Goal: Check status: Check status

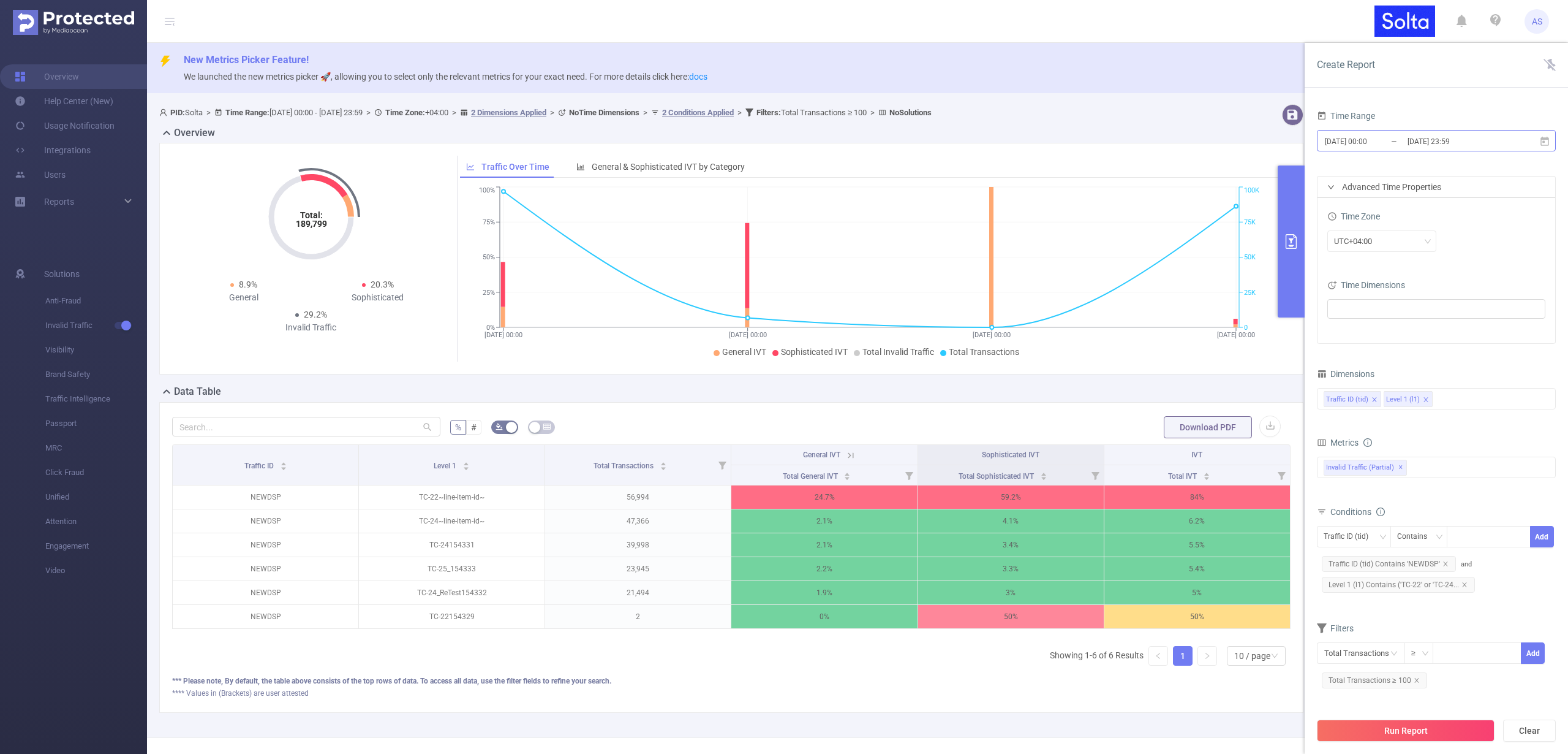
click at [1378, 141] on input "[DATE] 00:00" at bounding box center [1373, 141] width 99 height 17
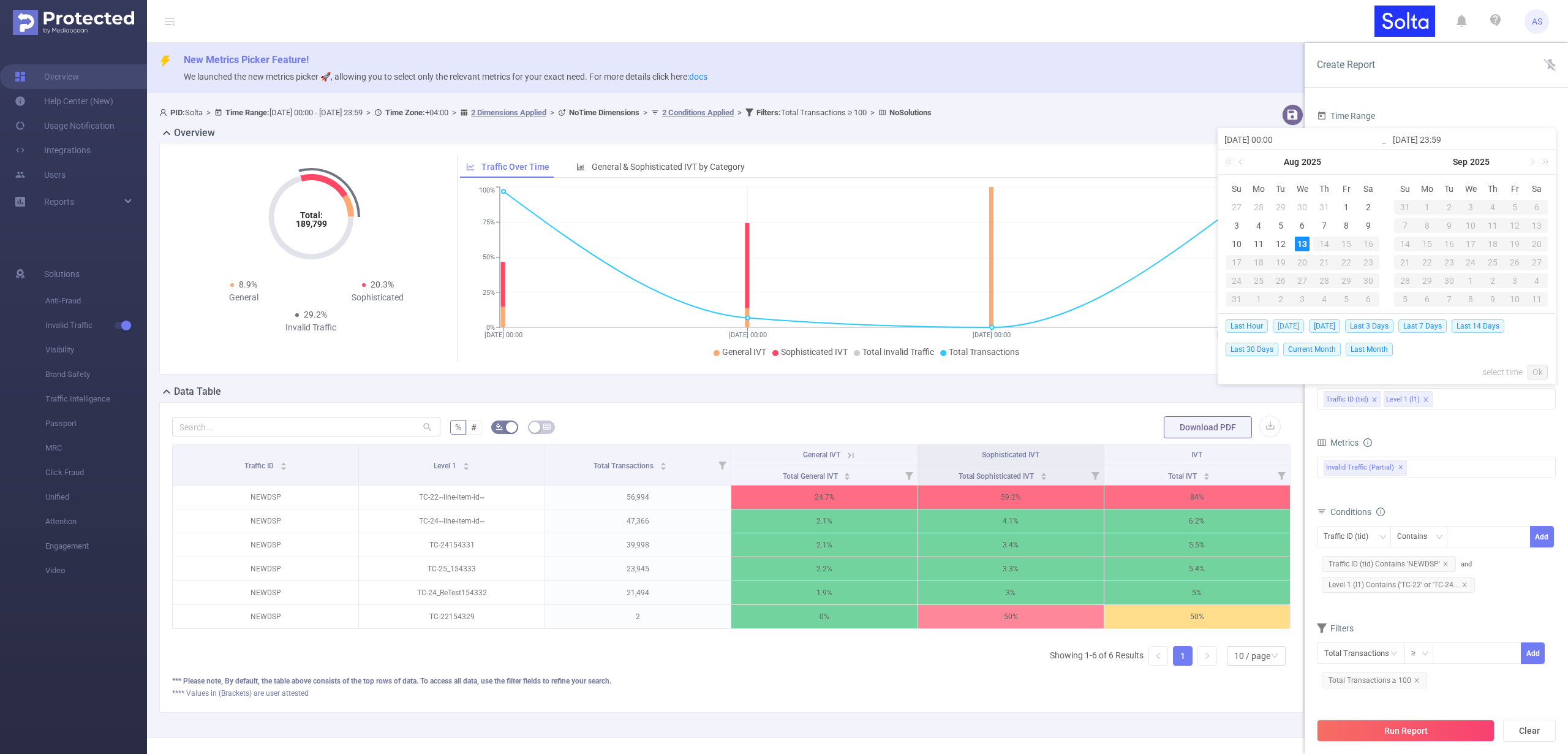
click at [1285, 325] on span "[DATE]" at bounding box center [1288, 326] width 31 height 14
type input "[DATE] 00:00"
type input "[DATE] 23:59"
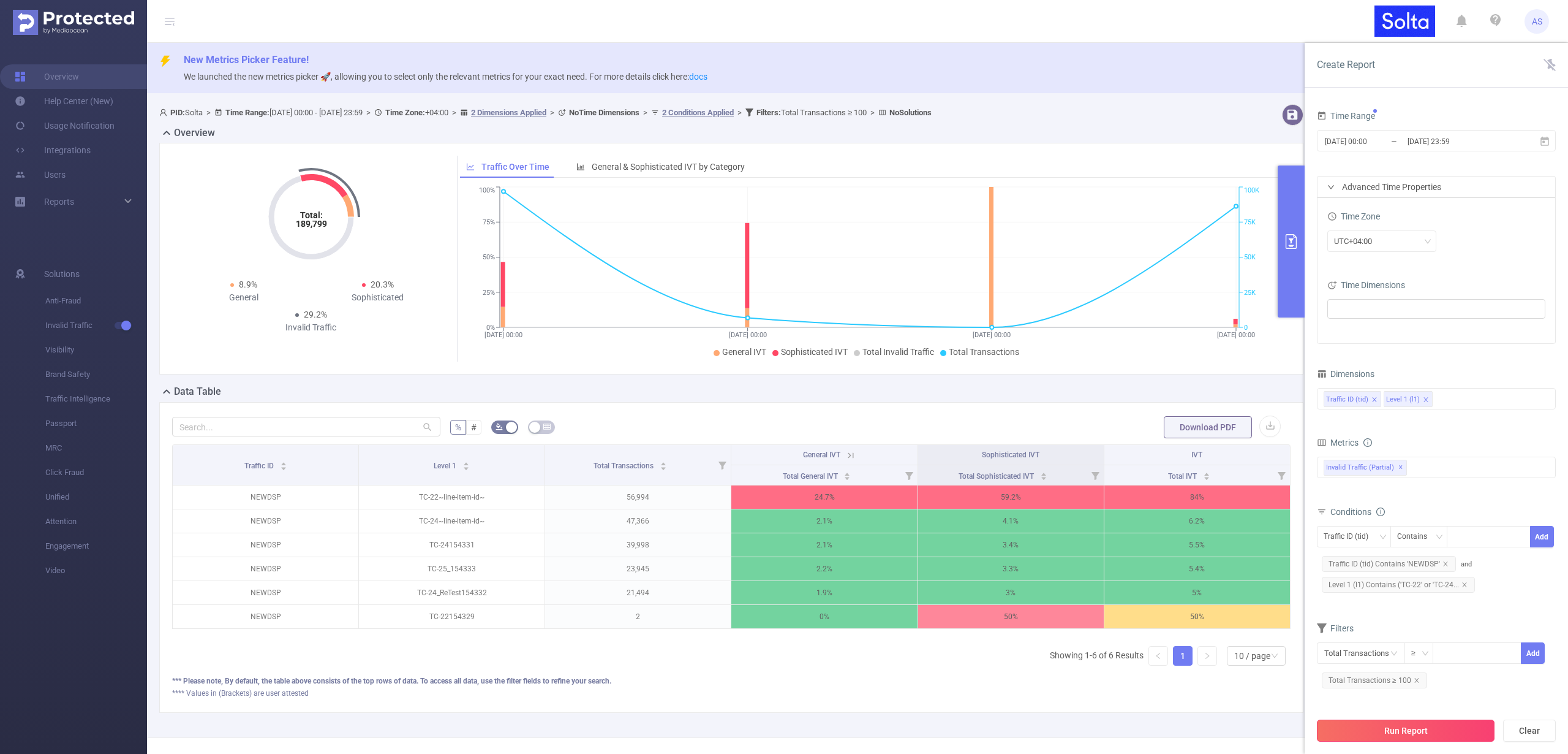
click at [1404, 729] on button "Run Report" at bounding box center [1406, 731] width 177 height 22
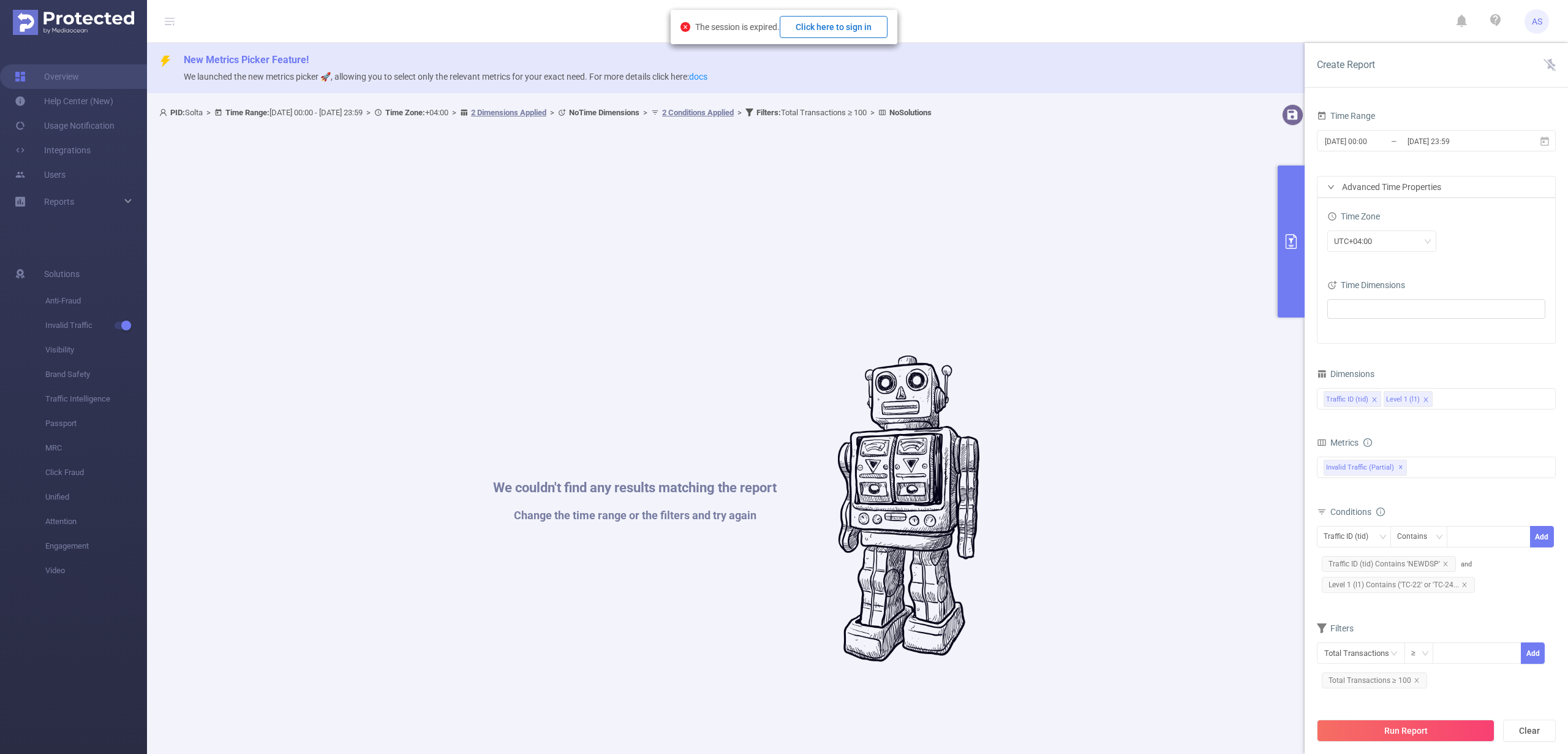
click at [858, 26] on button "Click here to sign in" at bounding box center [834, 27] width 108 height 22
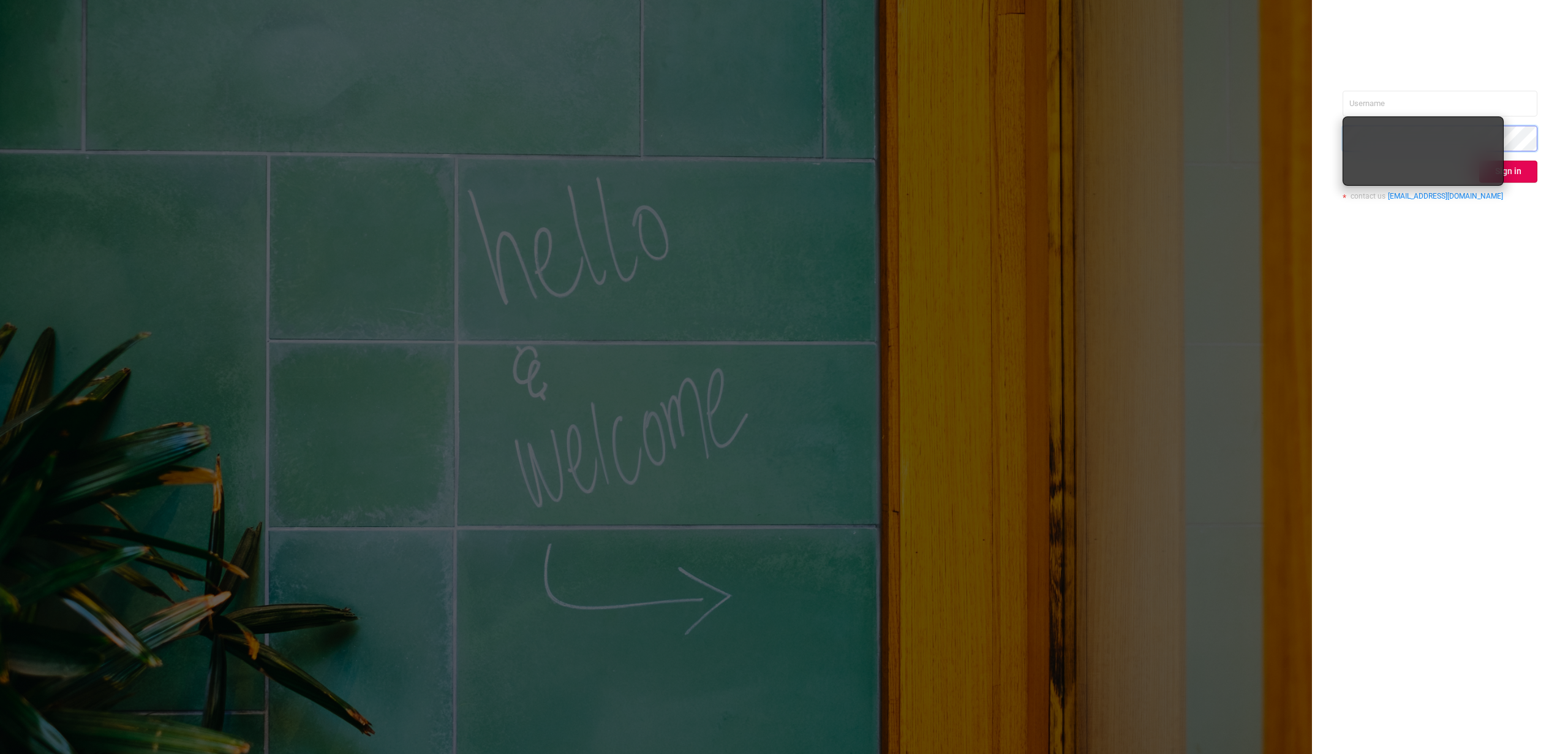
type input "[PERSON_NAME][EMAIL_ADDRESS][DOMAIN_NAME]"
drag, startPoint x: 1477, startPoint y: 314, endPoint x: 1478, endPoint y: 283, distance: 31.0
click at [1477, 313] on div "[PERSON_NAME][EMAIL_ADDRESS][DOMAIN_NAME] Sign in contact us [EMAIL_ADDRESS][DO…" at bounding box center [1440, 377] width 256 height 754
click at [1496, 170] on button "Sign in" at bounding box center [1508, 172] width 58 height 22
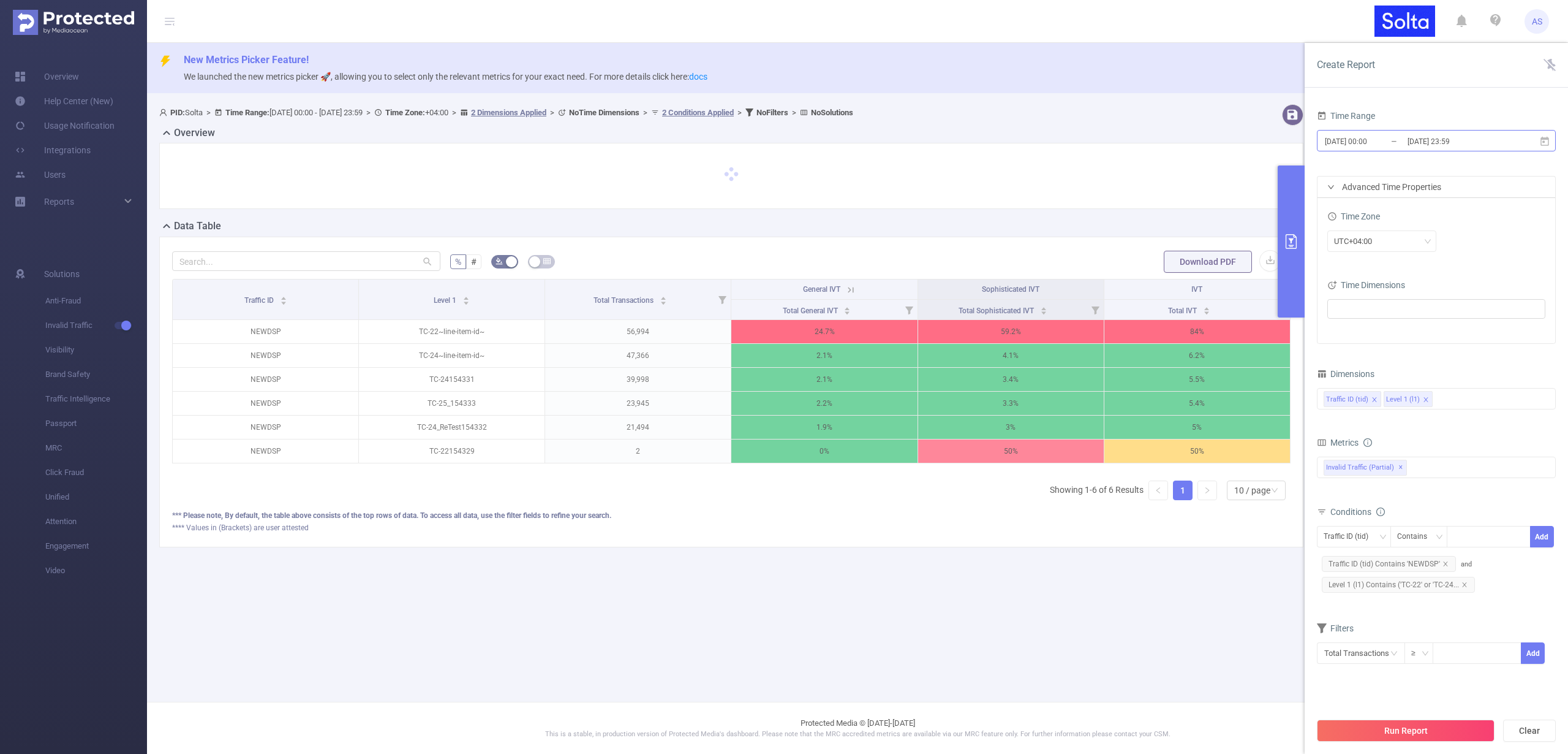
click at [1390, 146] on input "[DATE] 00:00" at bounding box center [1373, 141] width 99 height 17
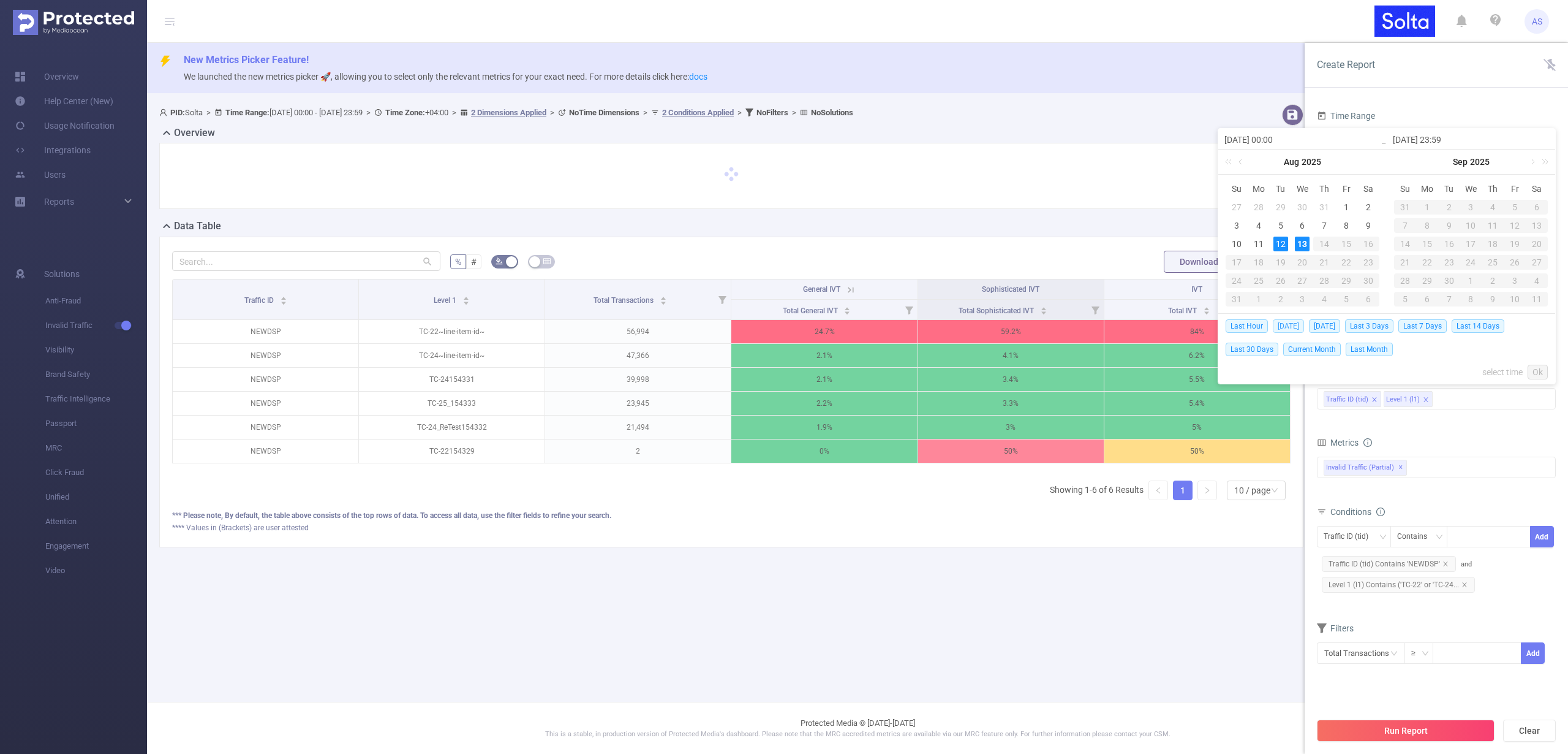
click at [1286, 323] on span "[DATE]" at bounding box center [1288, 326] width 31 height 14
type input "[DATE] 00:00"
type input "[DATE] 23:59"
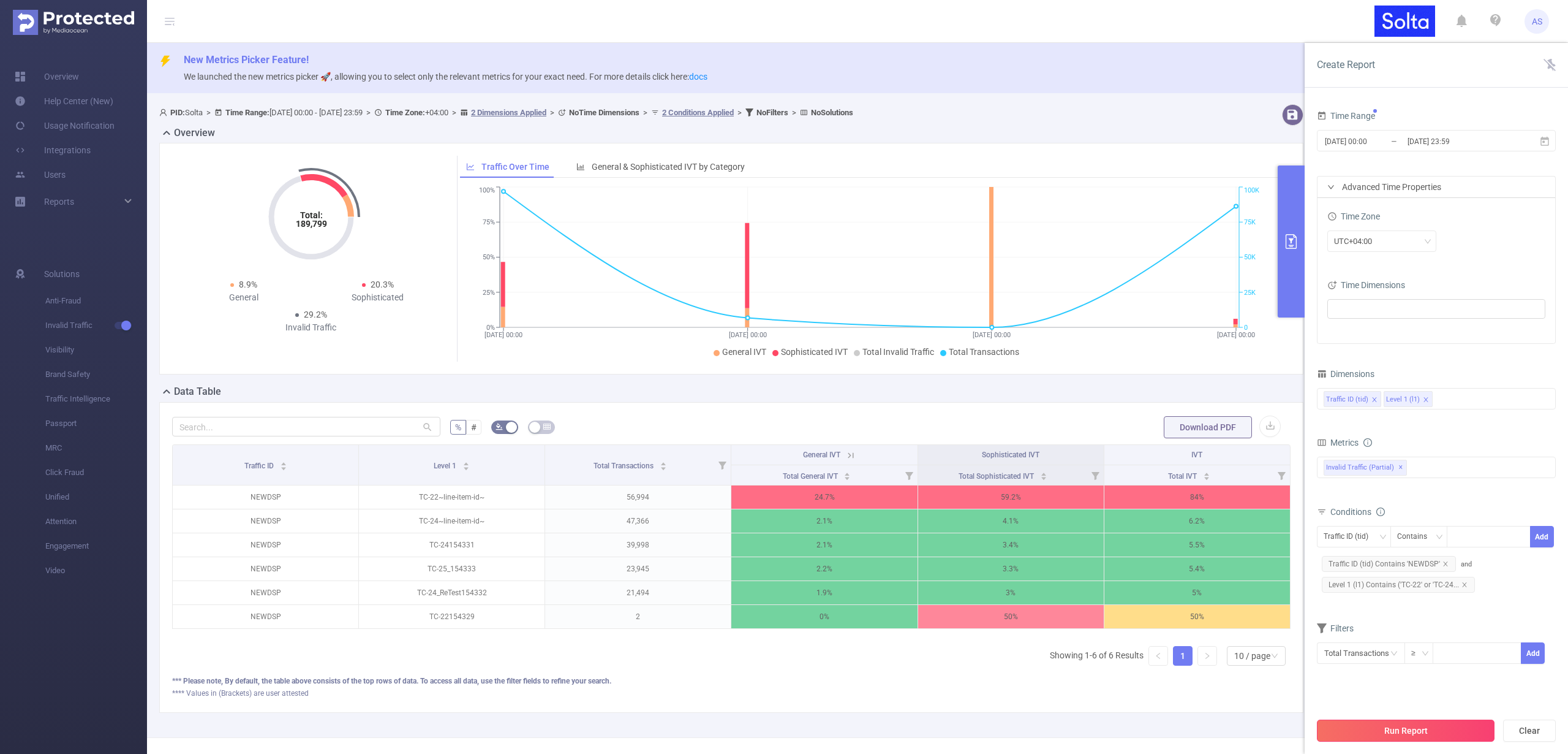
click at [1387, 736] on button "Run Report" at bounding box center [1406, 731] width 177 height 22
